Goal: Use online tool/utility: Use online tool/utility

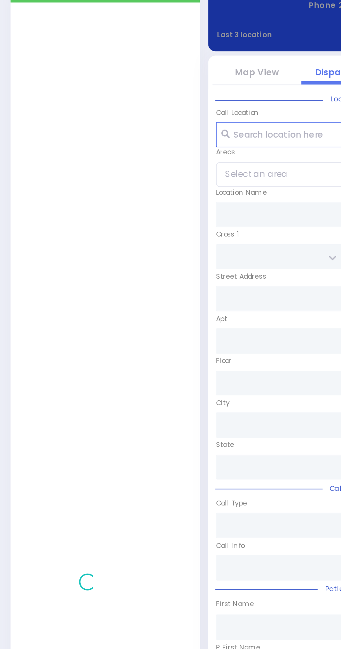
scroll to position [15, 0]
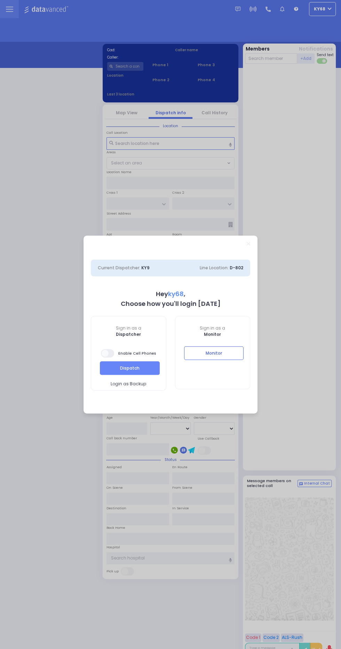
select select "12"
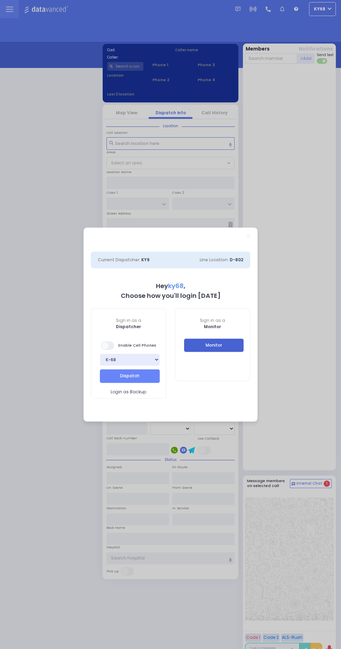
click at [241, 345] on button "Monitor" at bounding box center [214, 345] width 60 height 13
